Goal: Task Accomplishment & Management: Manage account settings

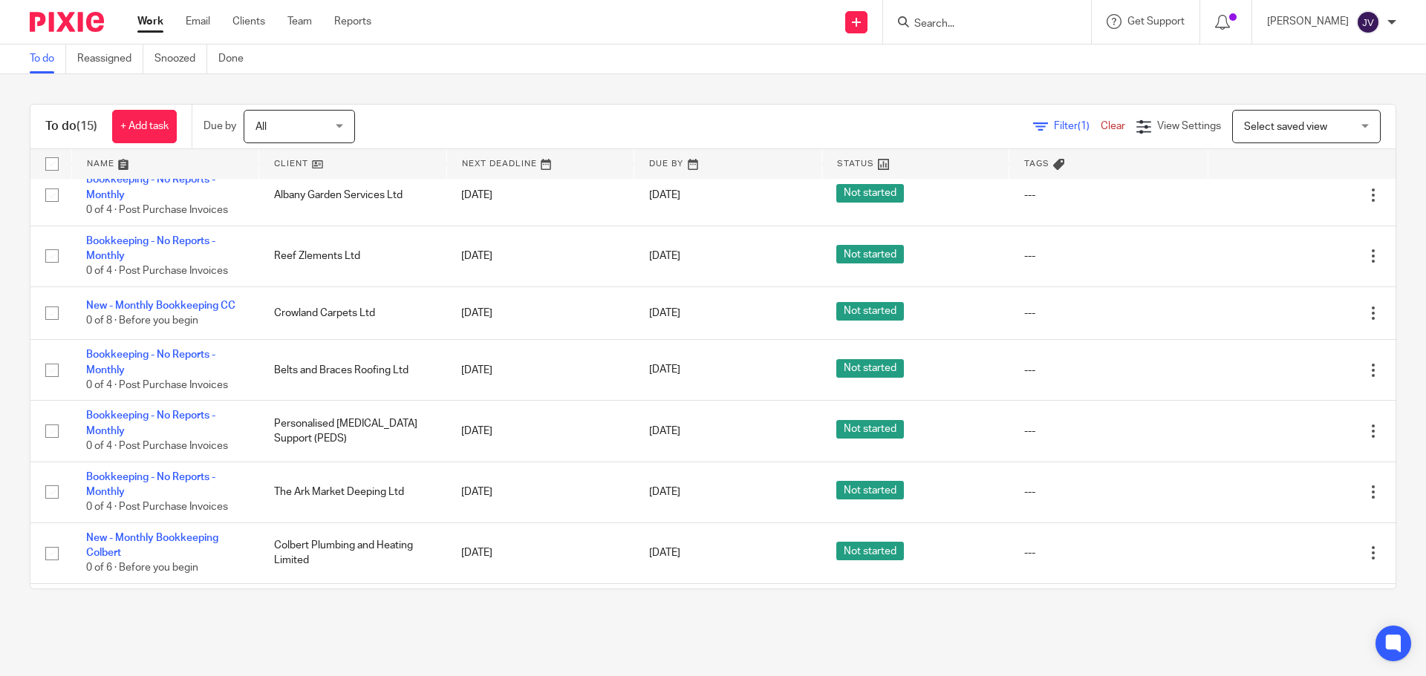
scroll to position [497, 0]
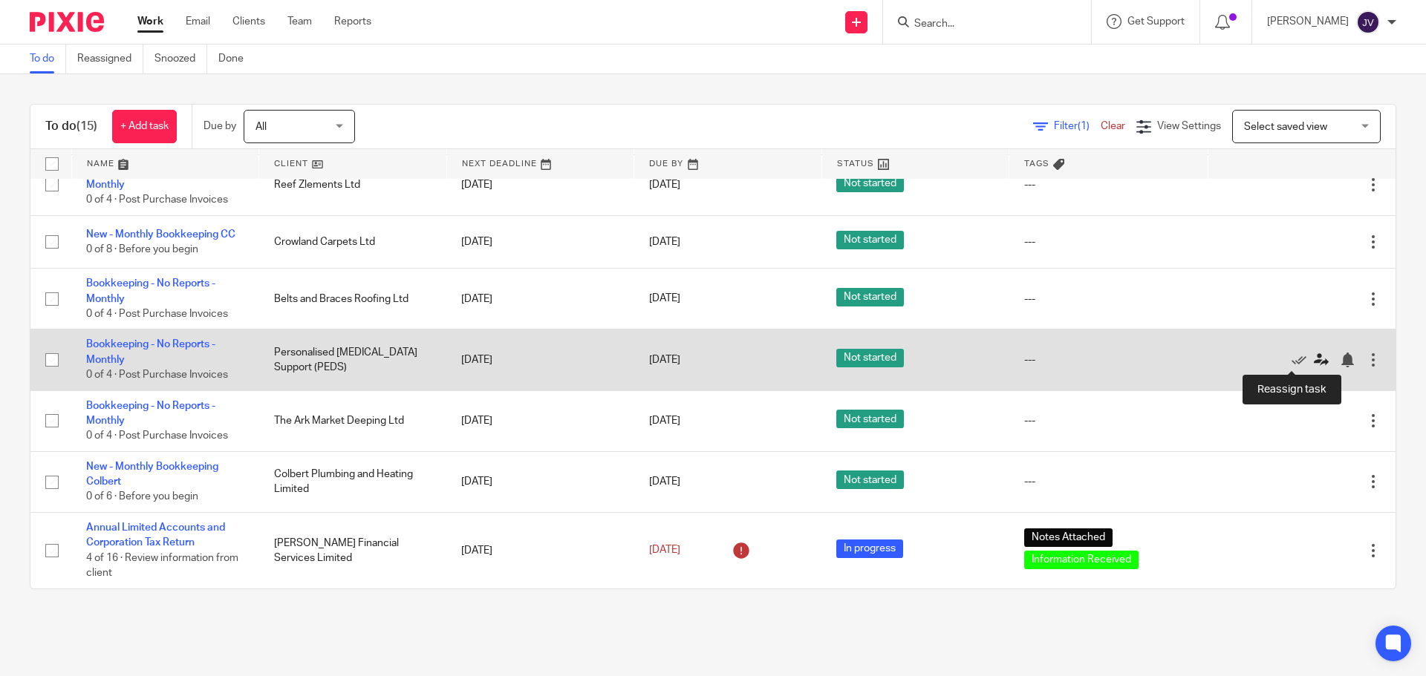
click at [1314, 365] on icon at bounding box center [1321, 360] width 15 height 15
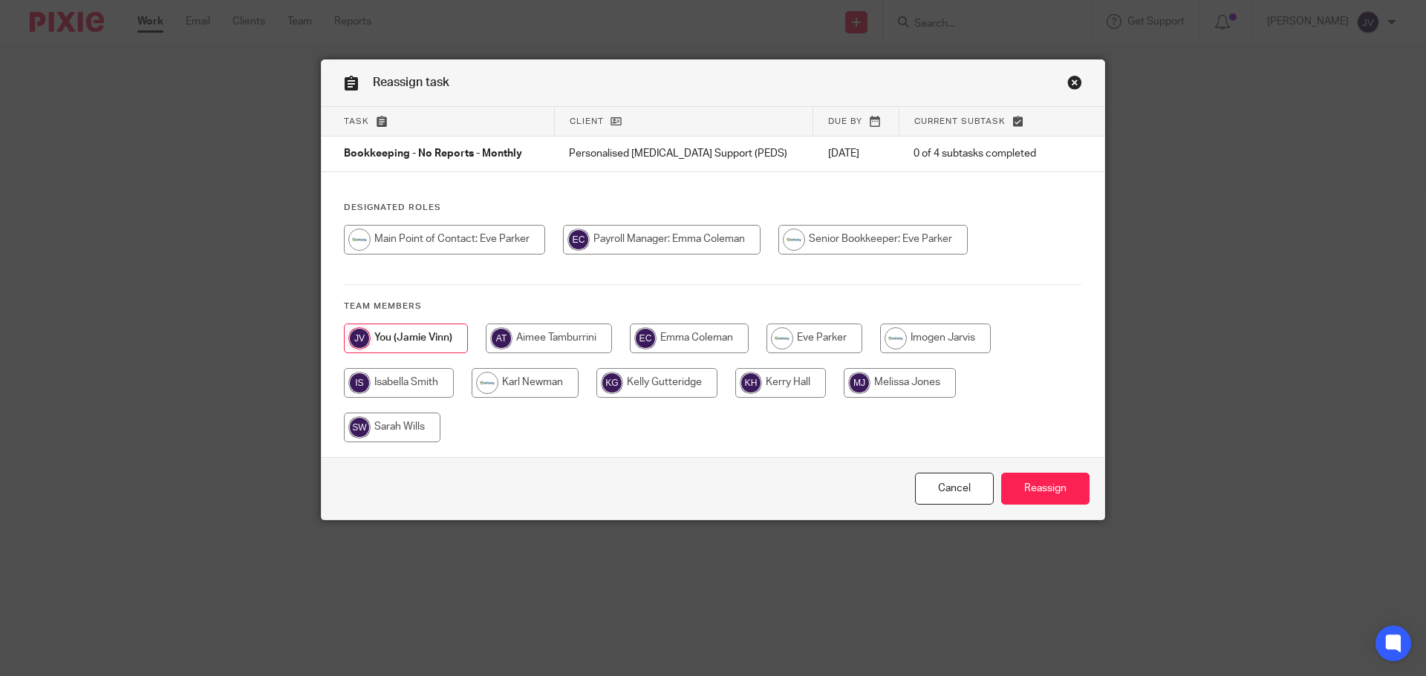
click at [377, 376] on input "radio" at bounding box center [399, 383] width 110 height 30
radio input "true"
click at [1021, 480] on input "Reassign" at bounding box center [1045, 489] width 88 height 32
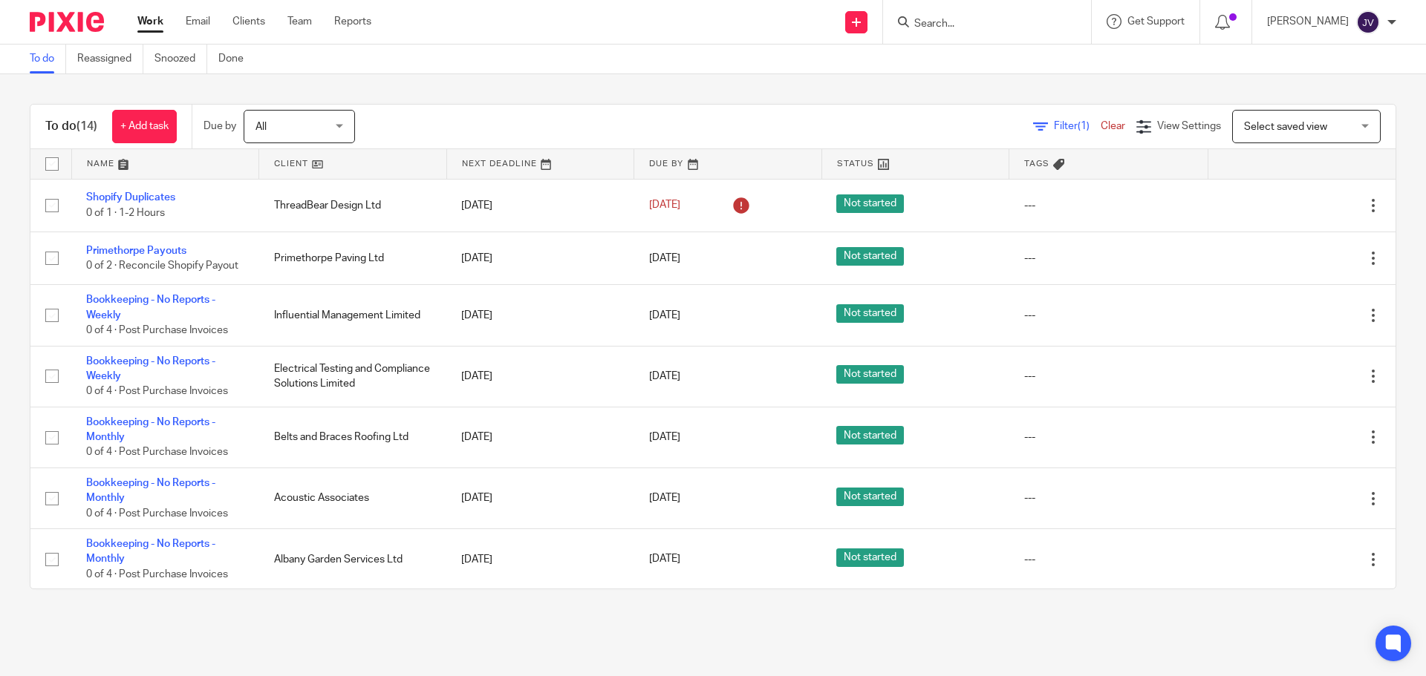
click at [999, 25] on input "Search" at bounding box center [980, 24] width 134 height 13
type input "k"
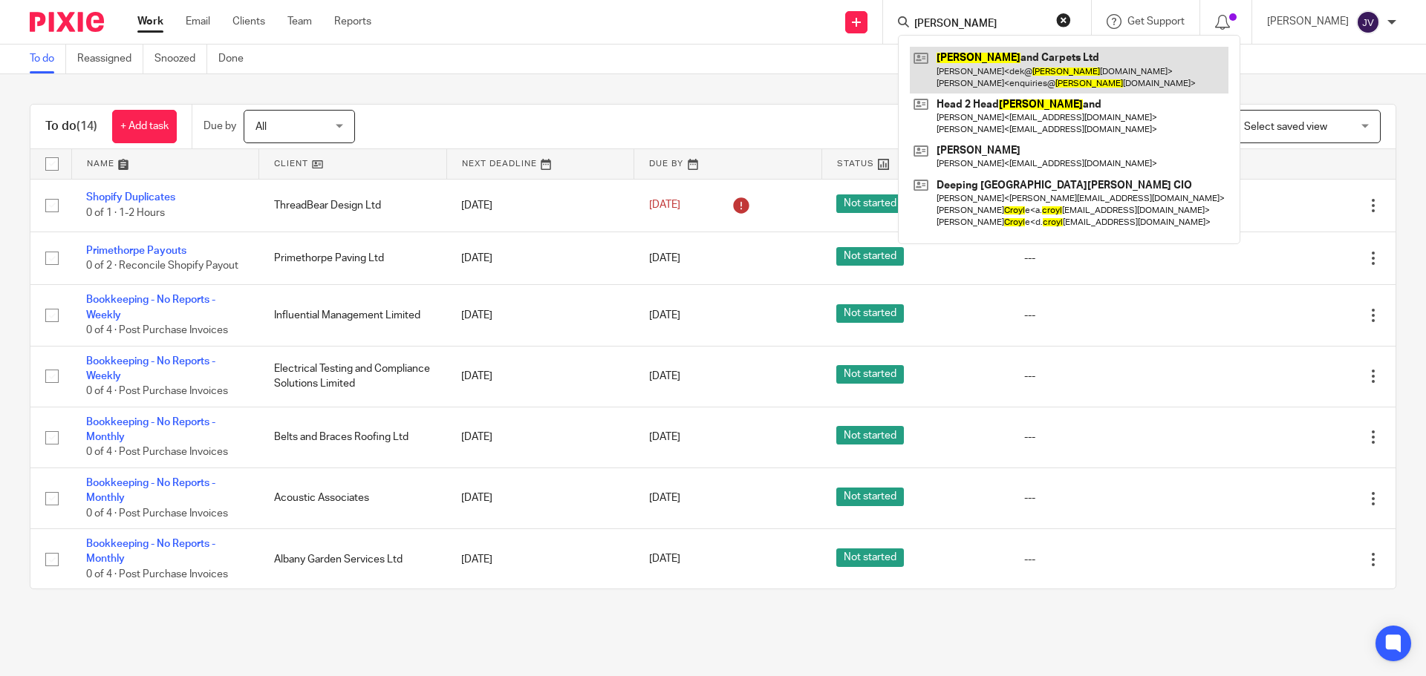
type input "crowl"
click at [1034, 82] on link at bounding box center [1069, 70] width 319 height 46
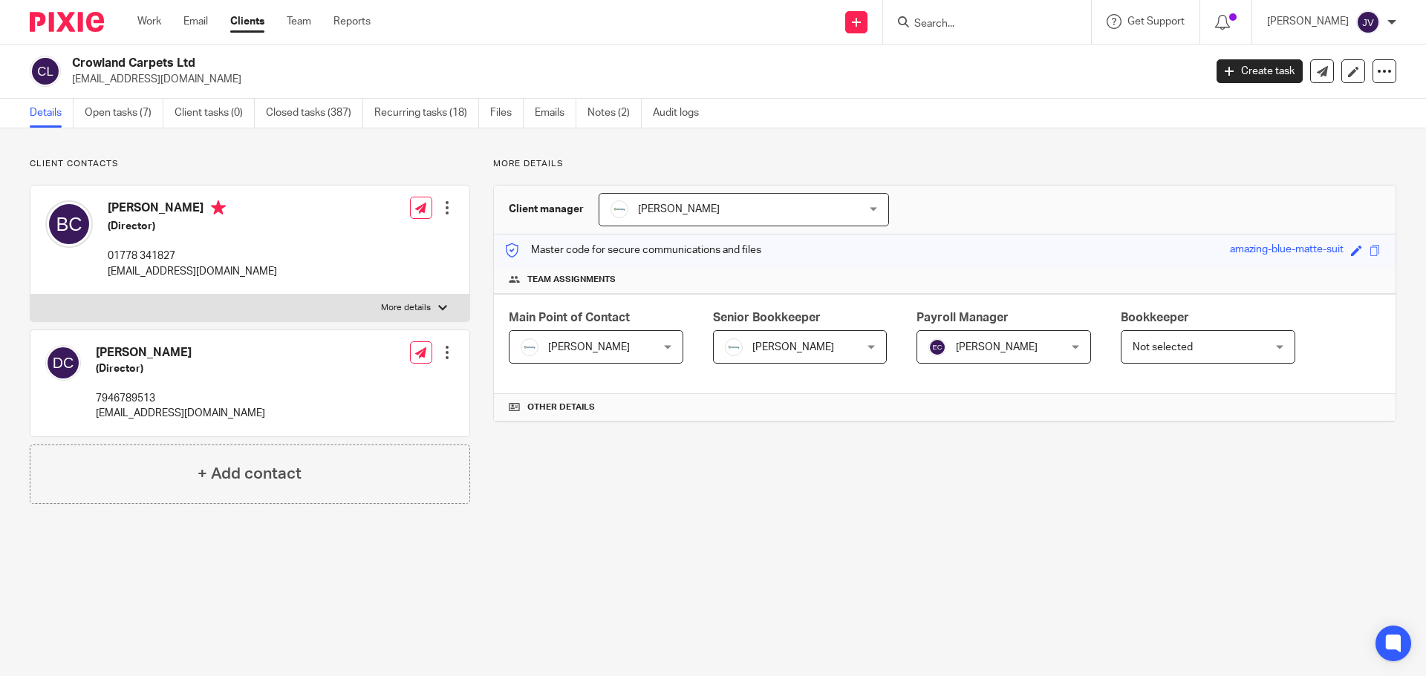
click at [91, 20] on img at bounding box center [67, 22] width 74 height 20
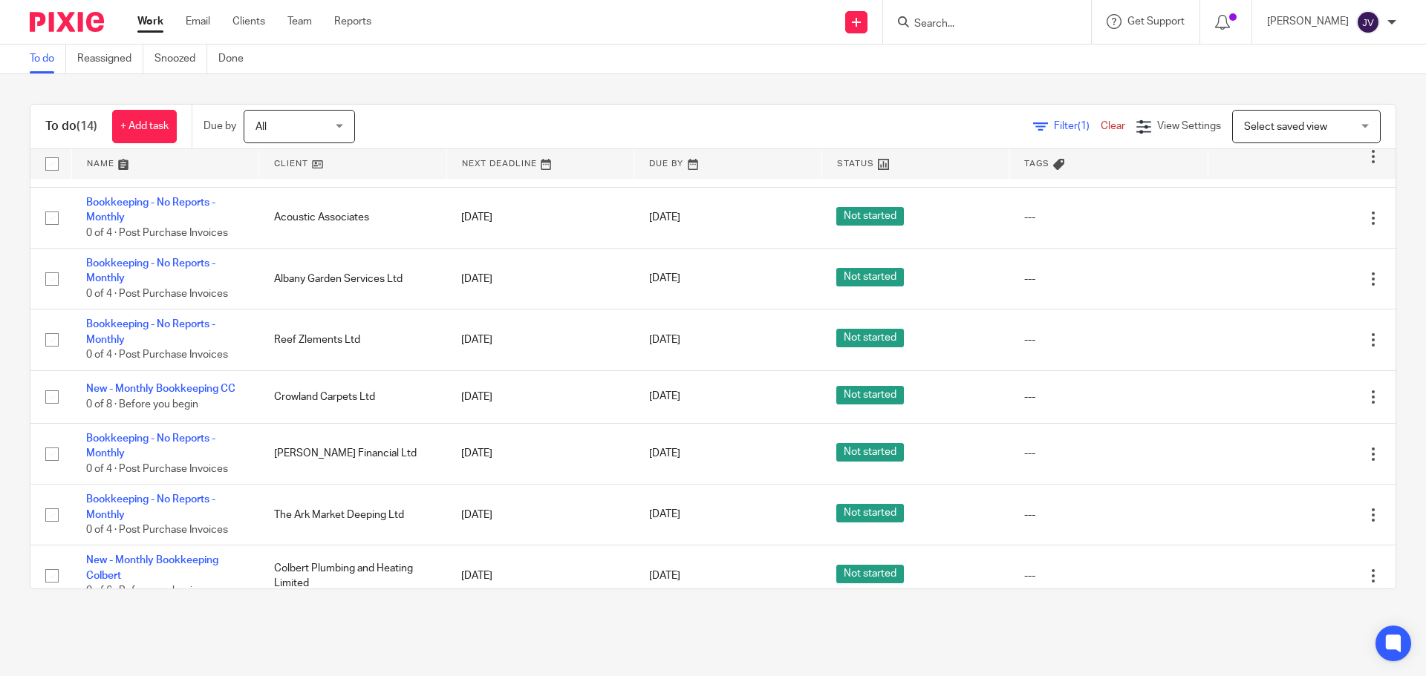
scroll to position [436, 0]
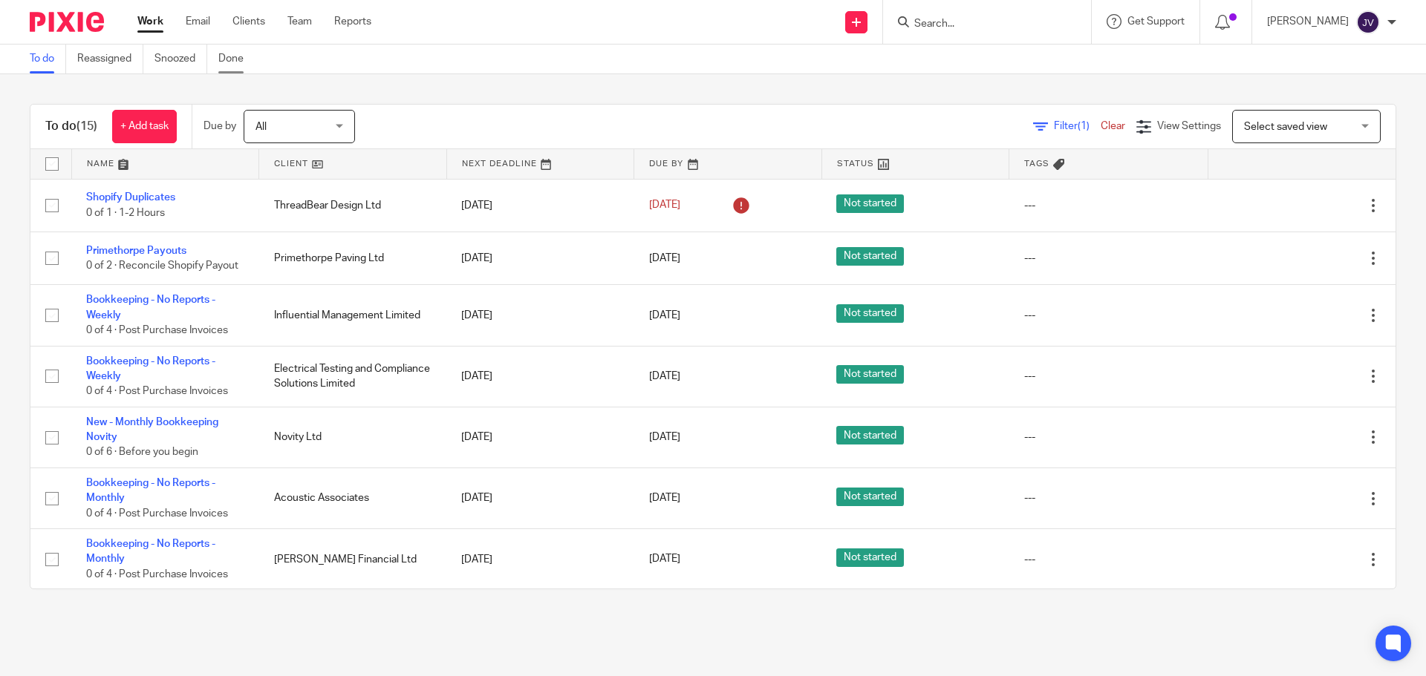
click at [224, 64] on link "Done" at bounding box center [236, 59] width 36 height 29
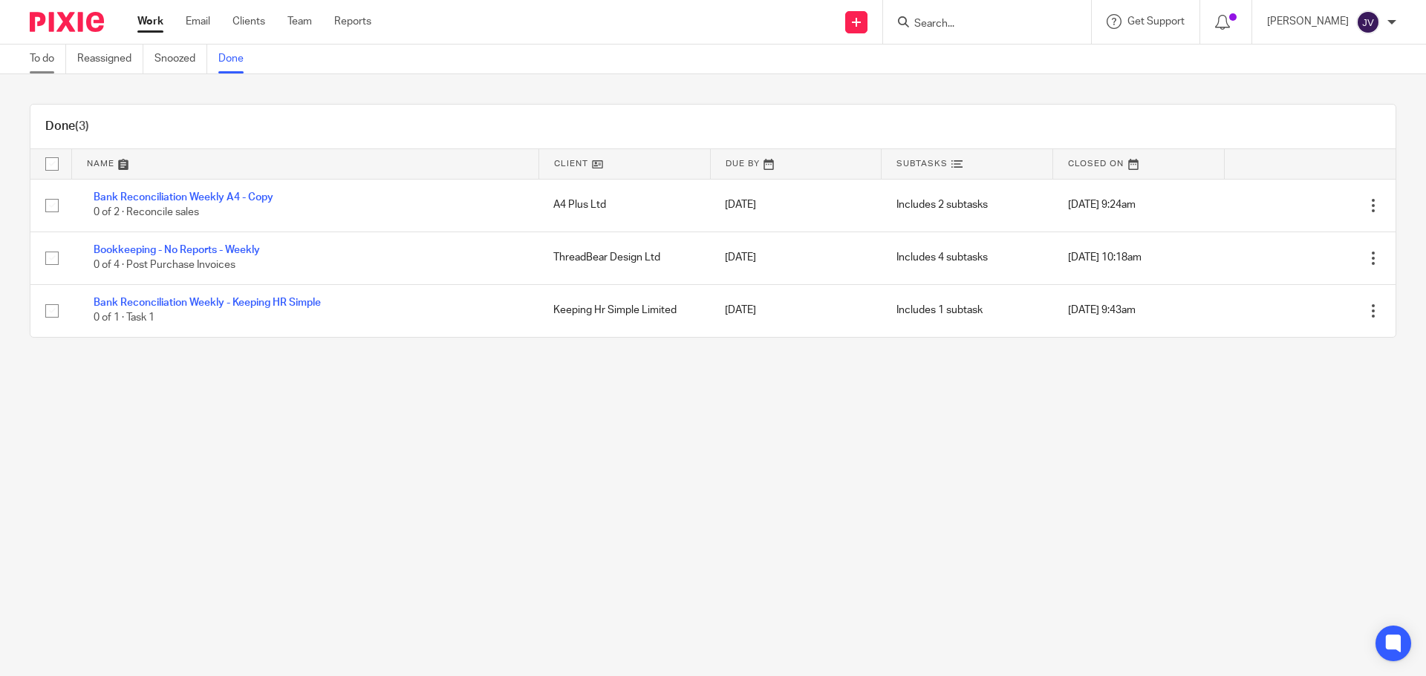
click at [55, 48] on link "To do" at bounding box center [48, 59] width 36 height 29
